Goal: Transaction & Acquisition: Subscribe to service/newsletter

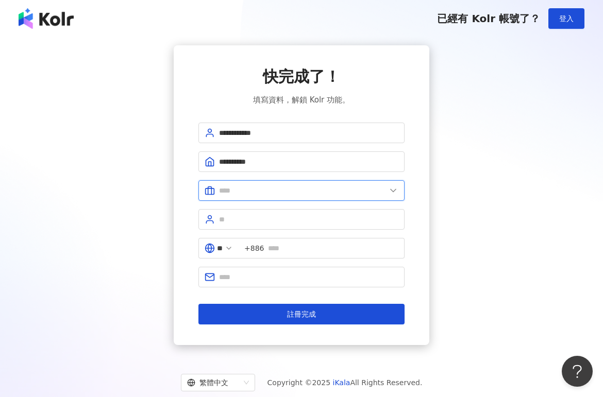
click at [263, 185] on input "text" at bounding box center [302, 190] width 167 height 11
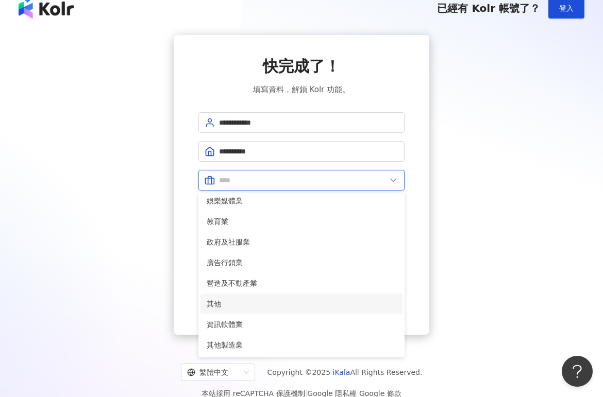
scroll to position [11, 0]
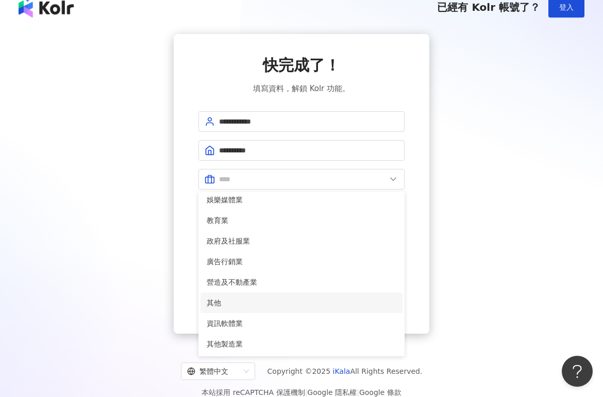
click at [261, 303] on span "其他" at bounding box center [302, 302] width 190 height 11
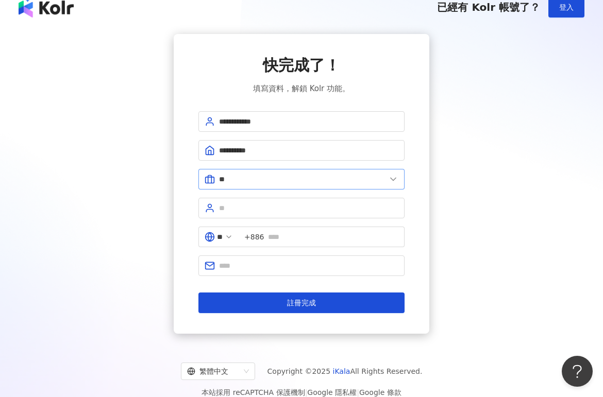
click at [376, 171] on span "**" at bounding box center [301, 179] width 206 height 21
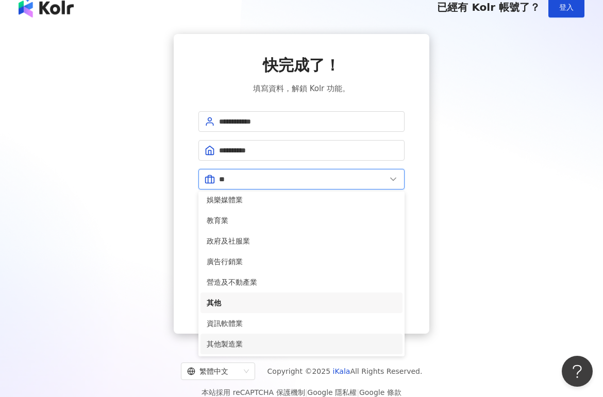
scroll to position [14, 0]
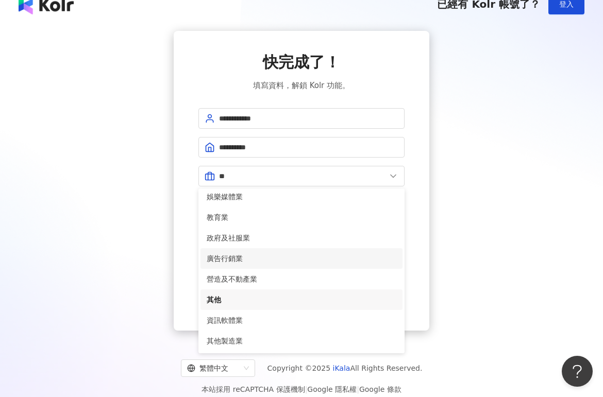
click at [285, 257] on span "廣告行銷業" at bounding box center [302, 258] width 190 height 11
type input "*****"
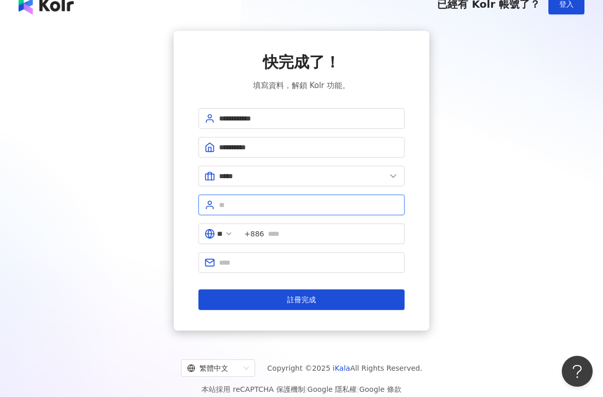
click at [290, 206] on input "text" at bounding box center [308, 204] width 179 height 11
type input "****"
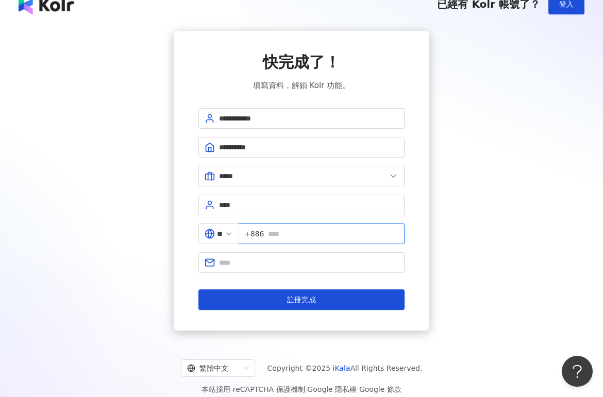
click at [319, 235] on input "text" at bounding box center [333, 233] width 130 height 11
type input "*"
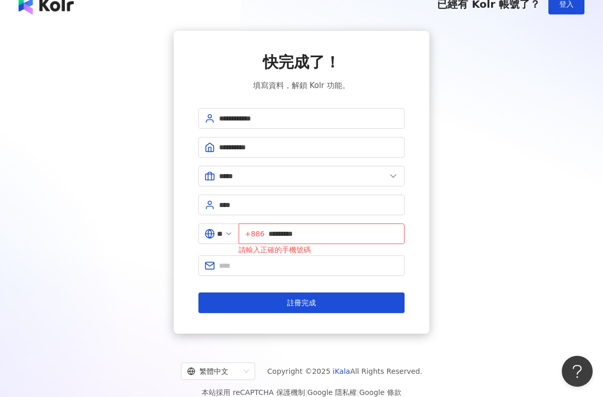
click at [256, 281] on form "**********" at bounding box center [301, 210] width 206 height 205
click at [256, 259] on span at bounding box center [301, 266] width 206 height 21
click at [276, 233] on input "*********" at bounding box center [333, 233] width 130 height 11
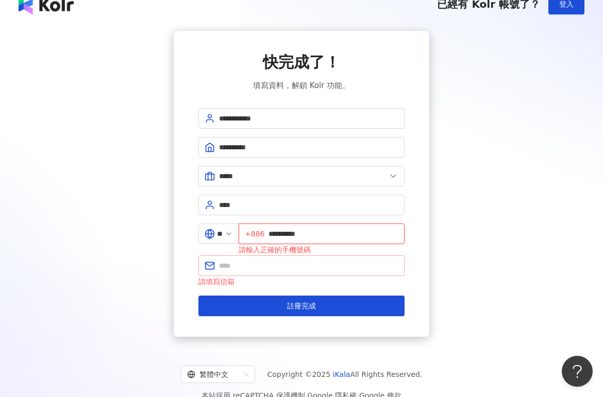
type input "**********"
click at [282, 266] on input "text" at bounding box center [308, 265] width 179 height 11
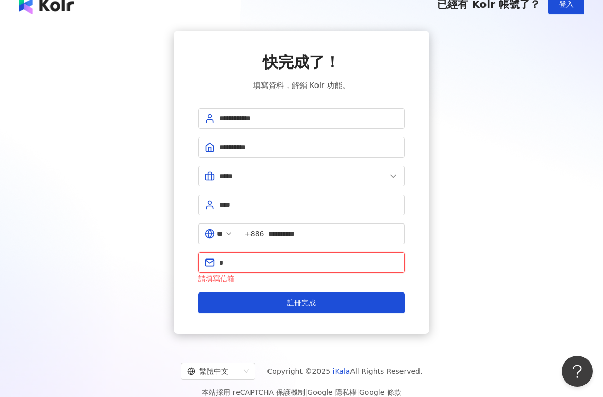
type input "**********"
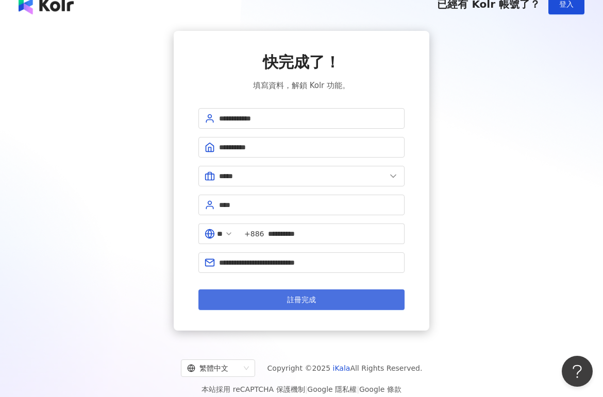
click at [307, 301] on span "註冊完成" at bounding box center [301, 300] width 29 height 8
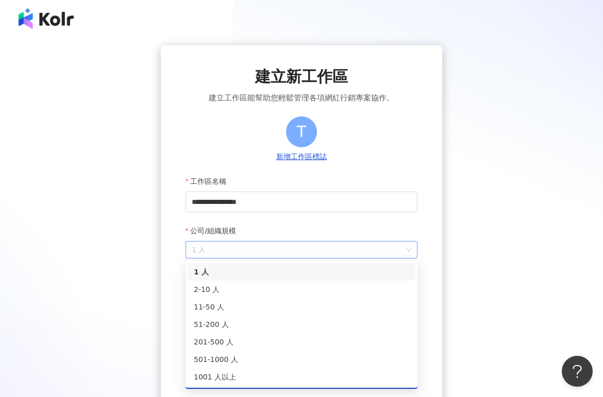
click at [400, 249] on span "1 人" at bounding box center [301, 250] width 219 height 16
click at [313, 286] on div "2-10 人" at bounding box center [301, 289] width 215 height 11
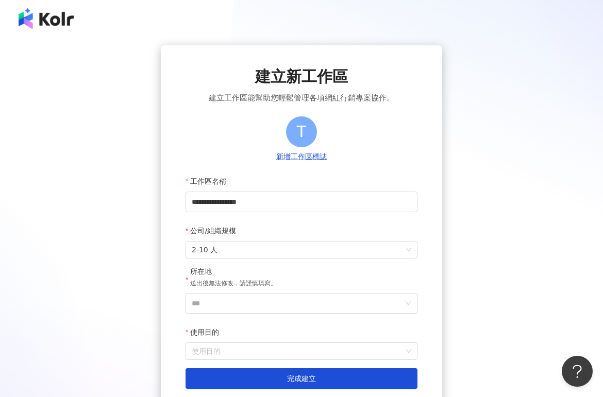
click at [356, 274] on div "所在地 送出後無法修改，請謹慎填寫。" at bounding box center [301, 280] width 232 height 26
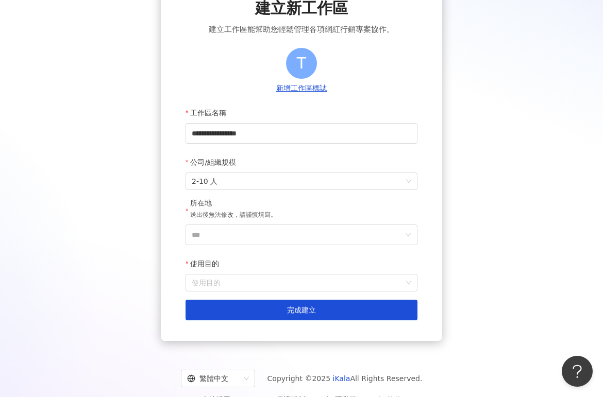
scroll to position [84, 0]
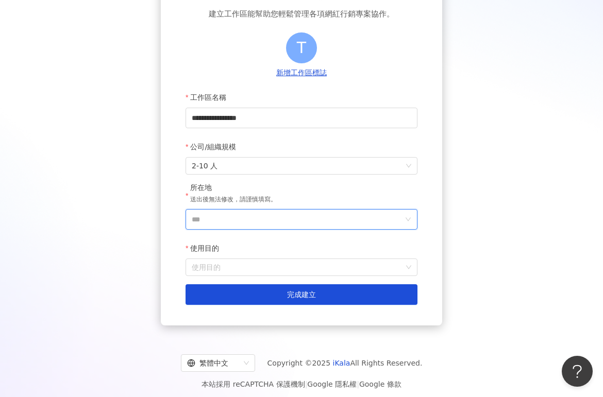
click at [287, 217] on input "***" at bounding box center [297, 220] width 211 height 20
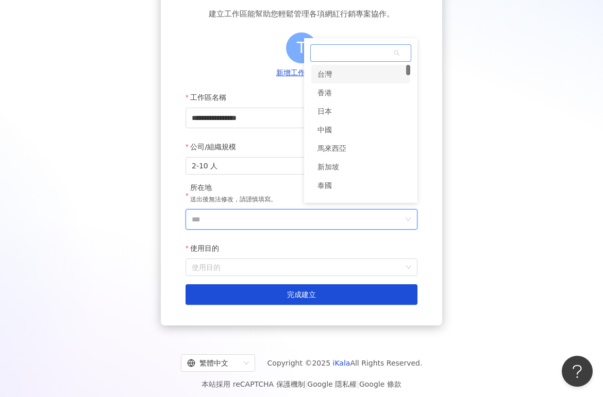
click at [342, 74] on div "台灣" at bounding box center [360, 74] width 99 height 19
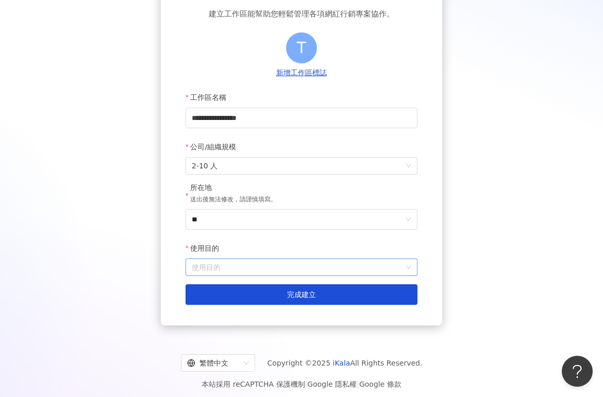
click at [284, 264] on input "使用目的" at bounding box center [301, 267] width 219 height 16
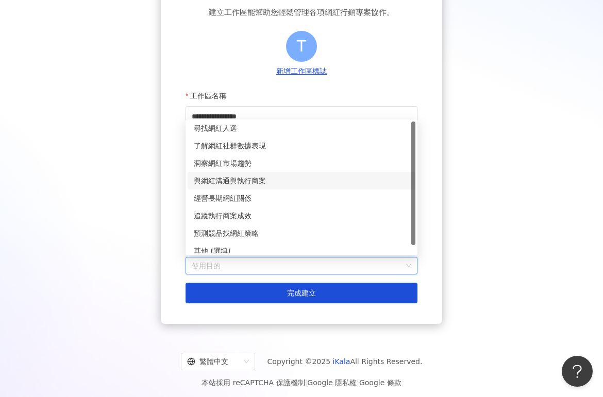
scroll to position [0, 0]
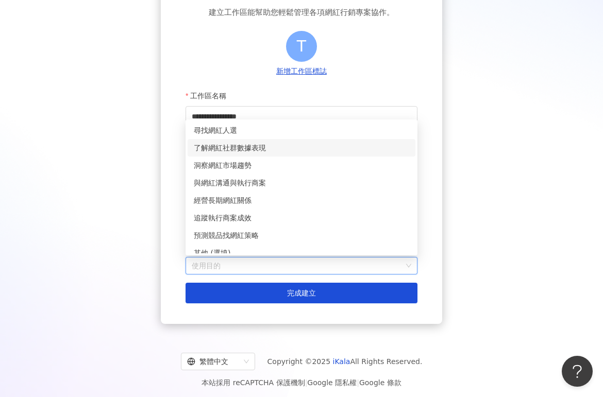
click at [260, 147] on div "了解網紅社群數據表現" at bounding box center [301, 147] width 215 height 11
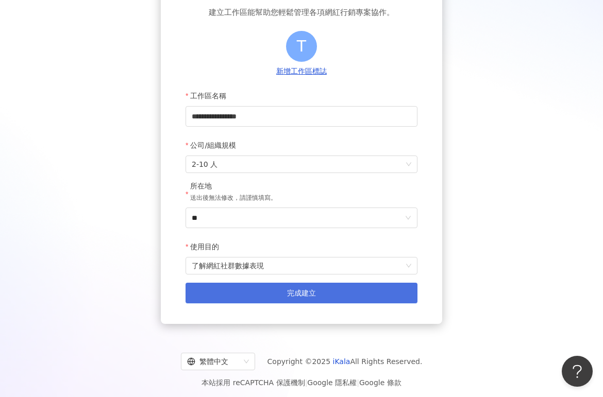
click at [301, 294] on span "完成建立" at bounding box center [301, 293] width 29 height 8
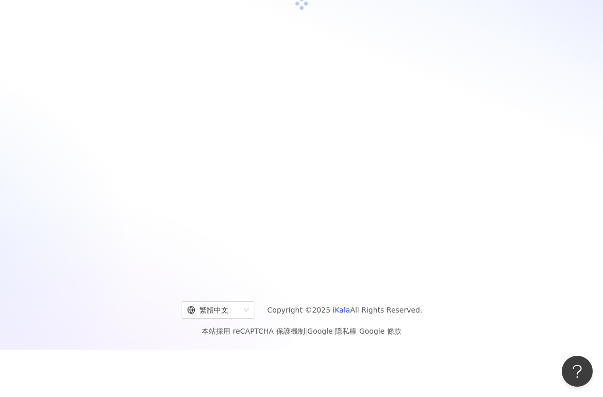
scroll to position [47, 0]
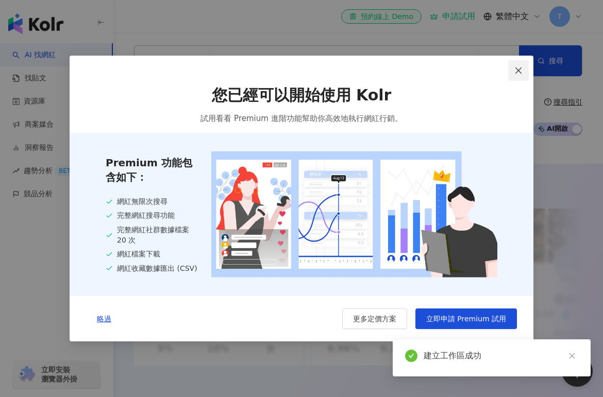
click at [519, 67] on icon "close" at bounding box center [518, 70] width 8 height 8
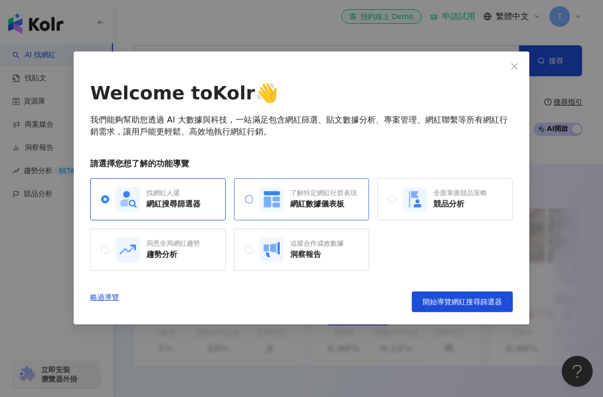
click at [247, 194] on label "了解特定網紅社群表現 網紅數據儀表板" at bounding box center [301, 199] width 112 height 25
click at [162, 205] on div "網紅搜尋篩選器" at bounding box center [173, 204] width 54 height 11
click at [478, 299] on span "開始導覽網紅搜尋篩選器" at bounding box center [461, 302] width 79 height 8
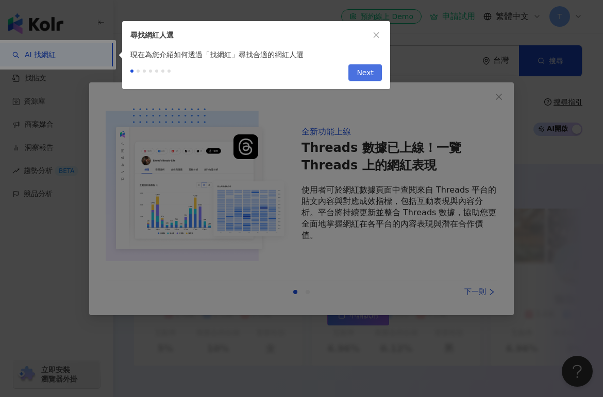
click at [368, 69] on span "Next" at bounding box center [364, 73] width 17 height 16
type input "*********"
click at [368, 69] on div at bounding box center [301, 198] width 603 height 397
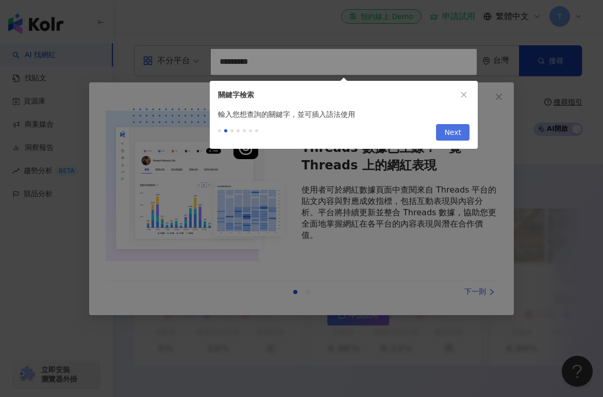
click at [368, 69] on div at bounding box center [301, 198] width 603 height 397
click at [458, 133] on span "Next" at bounding box center [452, 133] width 17 height 16
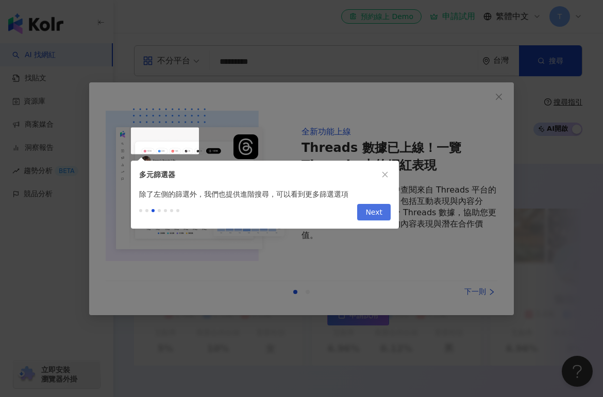
click at [381, 219] on span "Next" at bounding box center [373, 213] width 17 height 16
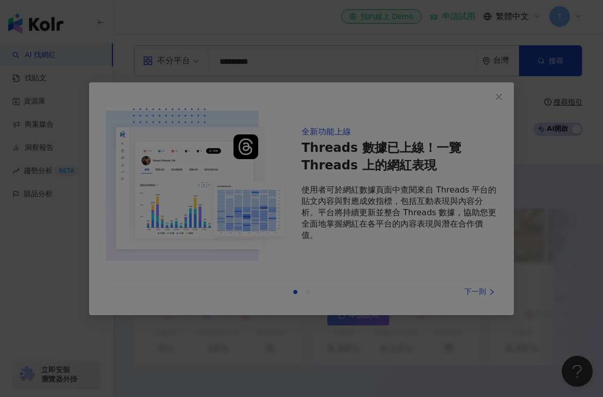
click at [369, 251] on div at bounding box center [301, 198] width 603 height 397
click at [477, 293] on div at bounding box center [301, 198] width 603 height 397
click at [499, 96] on div at bounding box center [301, 198] width 603 height 397
click at [392, 232] on div at bounding box center [301, 198] width 603 height 397
click at [258, 90] on div at bounding box center [301, 198] width 603 height 397
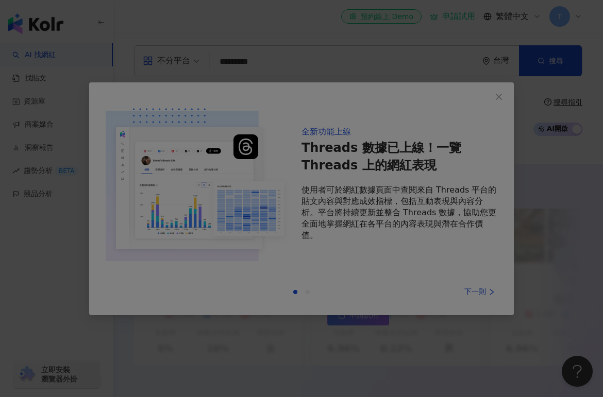
click at [330, 34] on div at bounding box center [301, 198] width 603 height 397
click at [311, 228] on div at bounding box center [301, 198] width 603 height 397
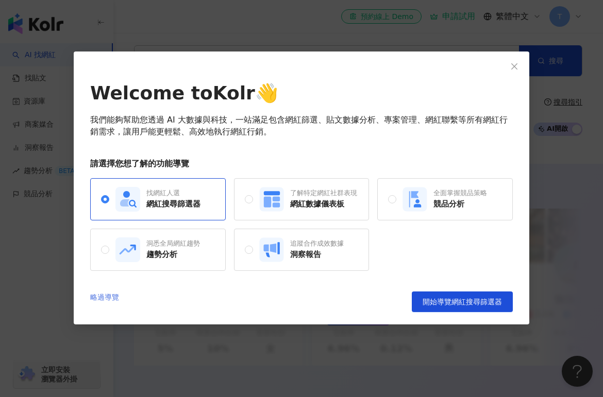
click at [96, 294] on link "略過導覽" at bounding box center [104, 302] width 29 height 21
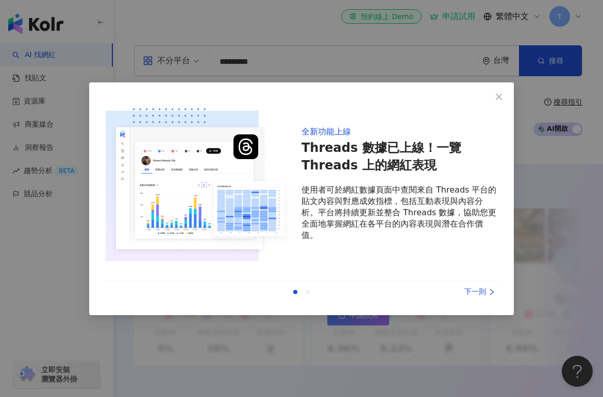
click at [492, 287] on div "下一則" at bounding box center [458, 291] width 77 height 11
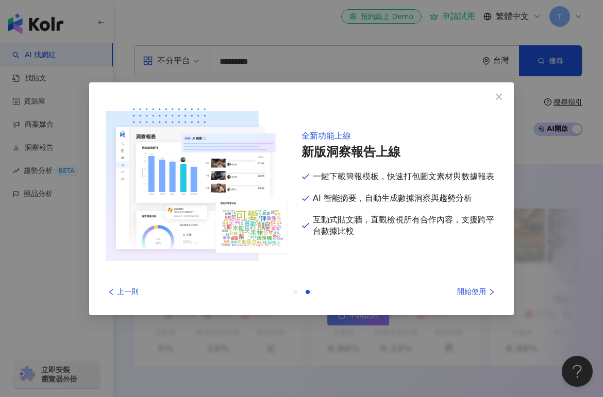
click at [491, 290] on icon "right" at bounding box center [491, 291] width 7 height 7
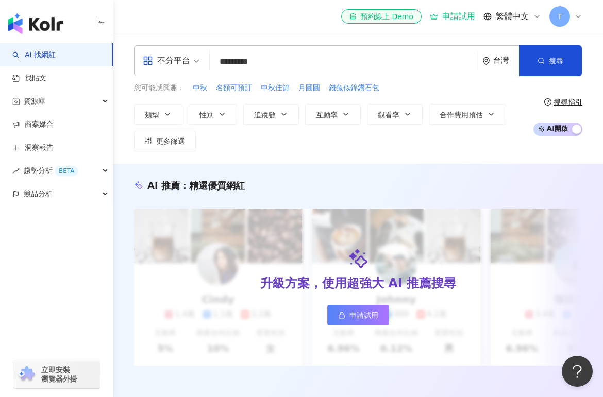
click at [448, 133] on div "類型 性別 追蹤數 互動率 觀看率 合作費用預估 更多篩選" at bounding box center [331, 127] width 394 height 47
